Goal: Information Seeking & Learning: Learn about a topic

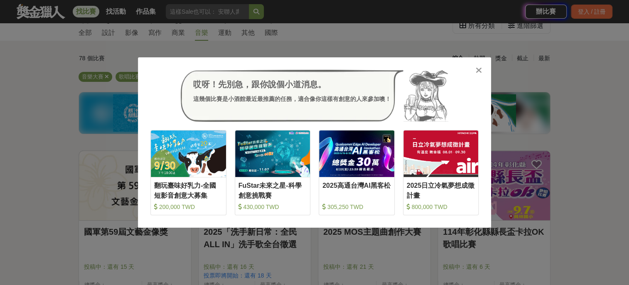
click at [490, 63] on div "哎呀！先別急，跟你說個小道消息。 這幾個比賽是小酒館最近最推薦的任務，適合像你這樣有創意的人來參加噢！ 收藏 翻玩臺味好乳力-全國短影音創意大募集 200,0…" at bounding box center [314, 142] width 353 height 171
click at [479, 64] on div "哎呀！先別急，跟你說個小道消息。 這幾個比賽是小酒館最近最推薦的任務，適合像你這樣有創意的人來參加噢！ 收藏 翻玩臺味好乳力-全國短影音創意大募集 200,0…" at bounding box center [314, 142] width 353 height 171
click at [476, 69] on icon at bounding box center [478, 70] width 6 height 8
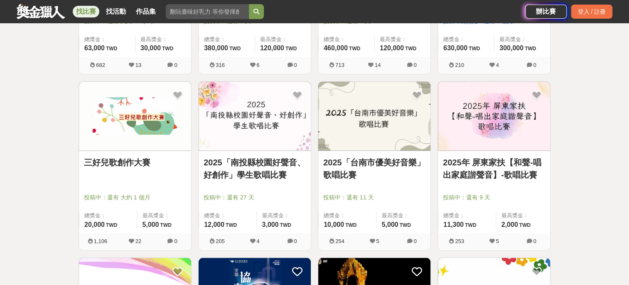
scroll to position [841, 0]
